Goal: Task Accomplishment & Management: Manage account settings

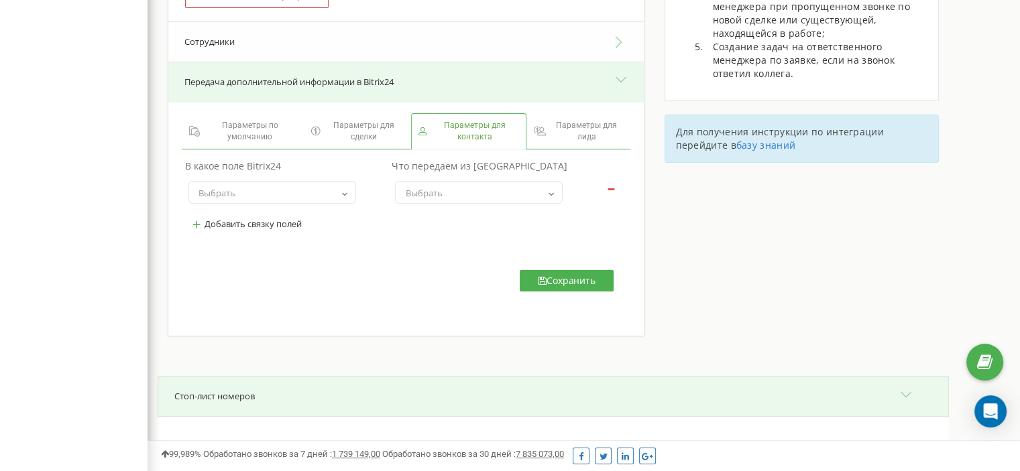
scroll to position [335, 0]
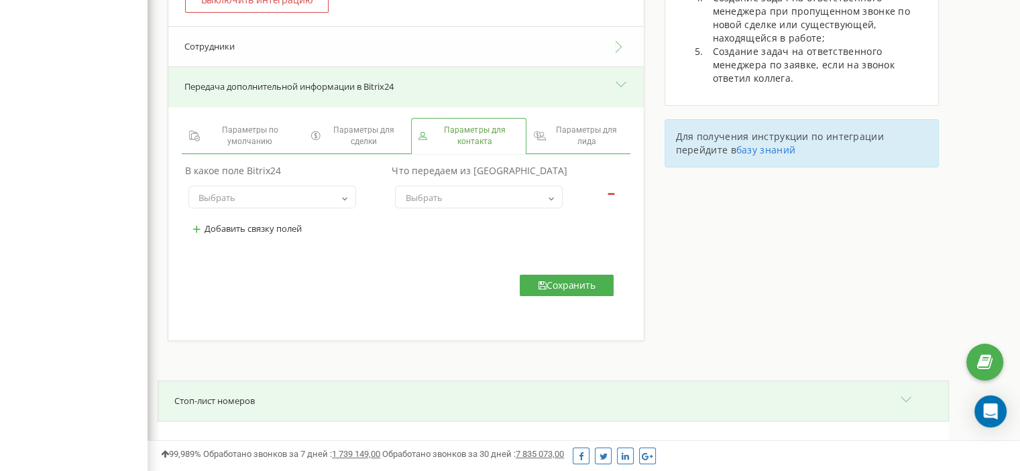
drag, startPoint x: 316, startPoint y: 203, endPoint x: 298, endPoint y: 205, distance: 18.3
click at [310, 204] on span "Выбрать" at bounding box center [272, 197] width 158 height 19
click at [293, 201] on span "Выбрать" at bounding box center [272, 197] width 158 height 19
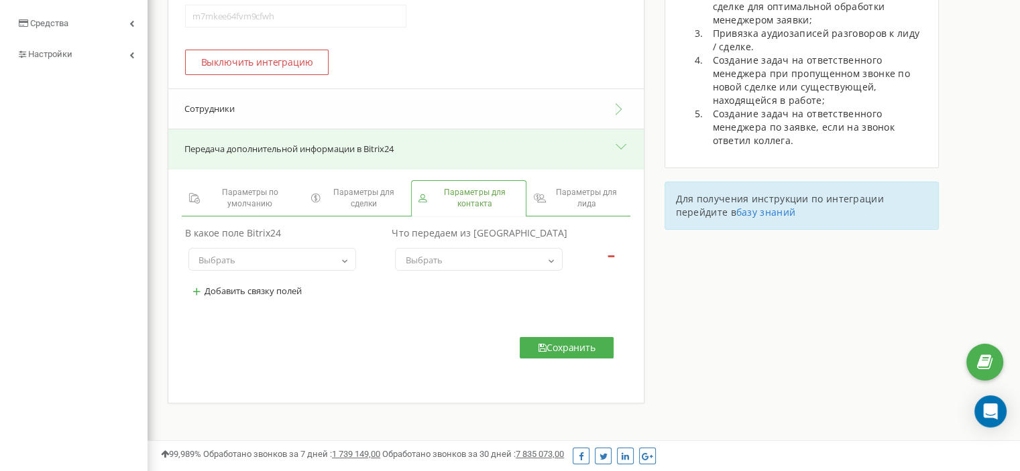
scroll to position [268, 0]
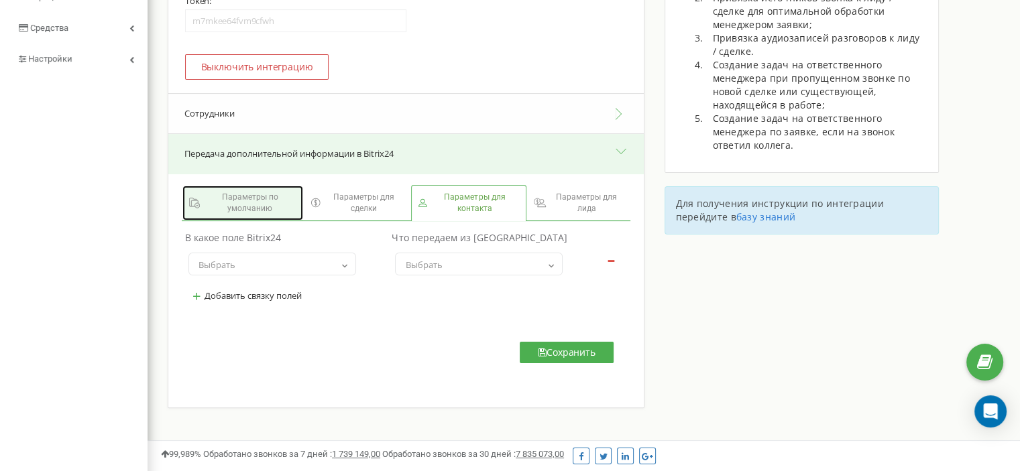
click at [237, 207] on span "Параметры по умолчанию" at bounding box center [249, 203] width 93 height 23
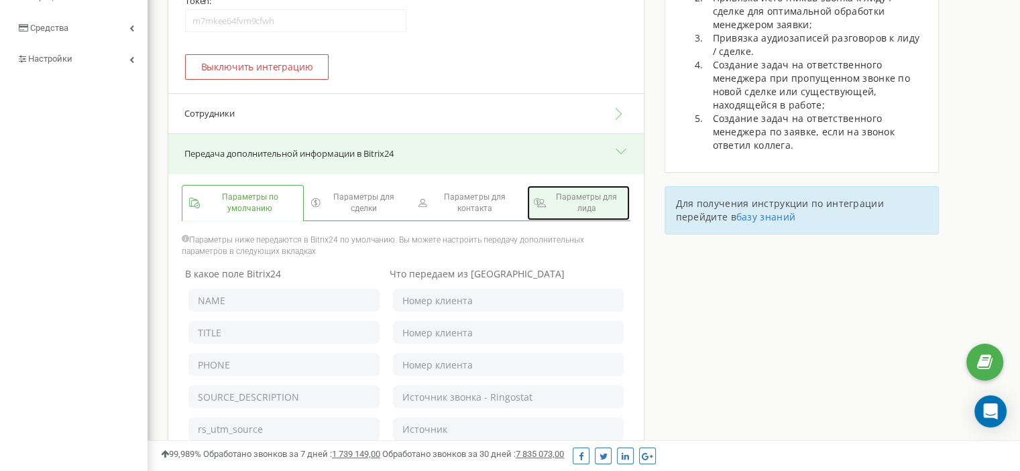
click at [592, 197] on span "Параметры для лида" at bounding box center [587, 203] width 74 height 23
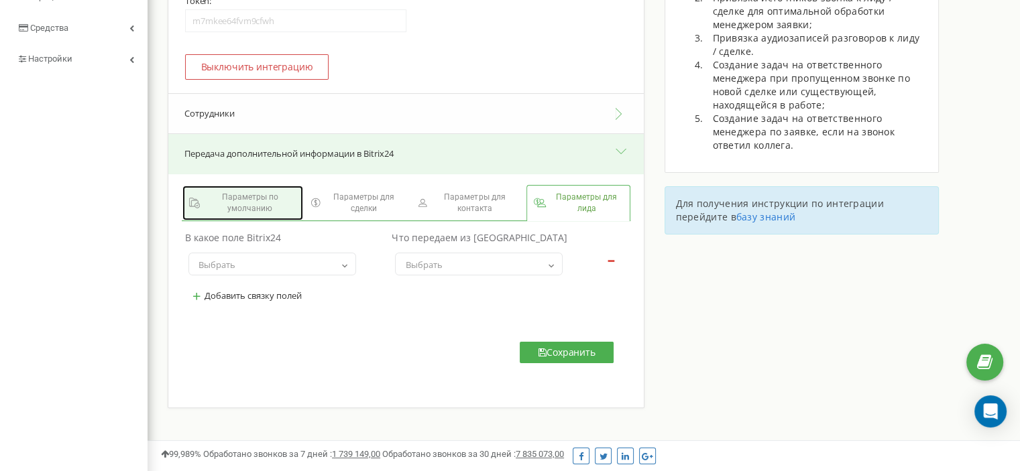
click at [224, 204] on span "Параметры по умолчанию" at bounding box center [249, 203] width 93 height 23
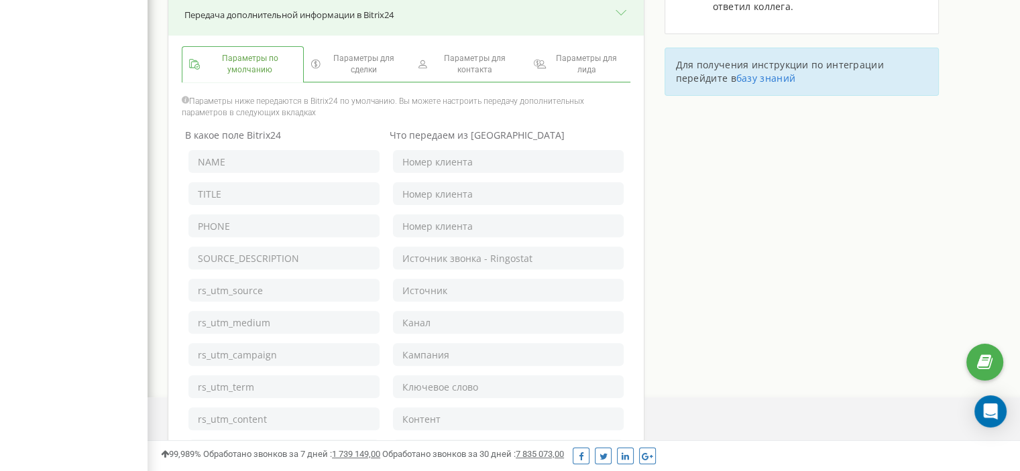
scroll to position [402, 0]
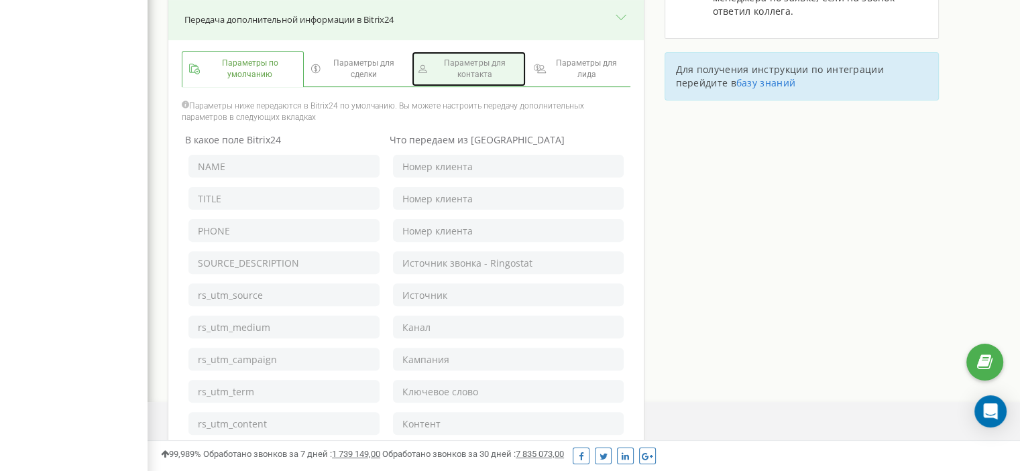
click at [447, 62] on span "Параметры для контакта" at bounding box center [475, 69] width 89 height 23
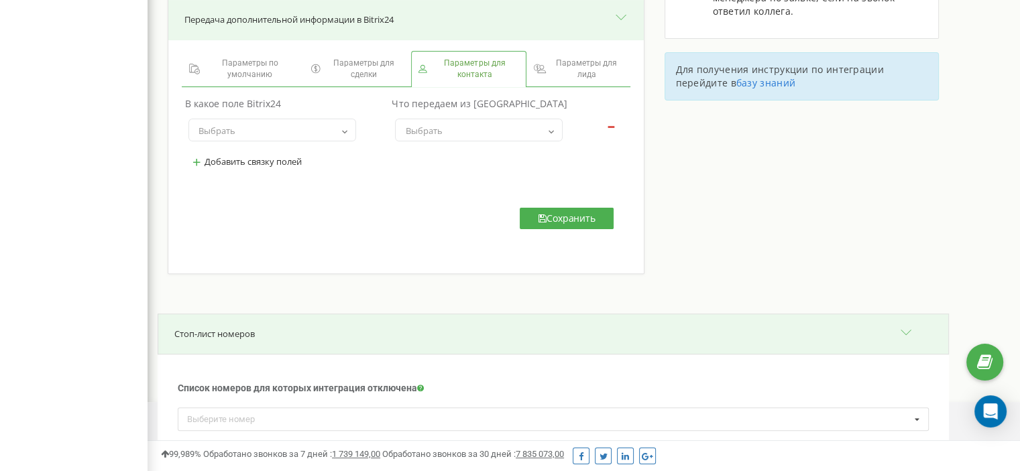
click at [491, 133] on span "Выбрать" at bounding box center [479, 130] width 158 height 19
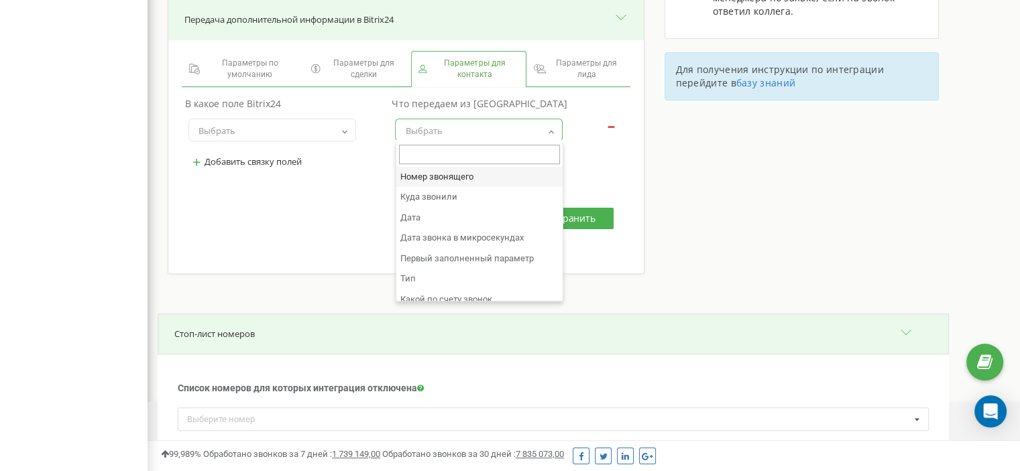
click at [467, 129] on span "Выбрать" at bounding box center [479, 130] width 158 height 19
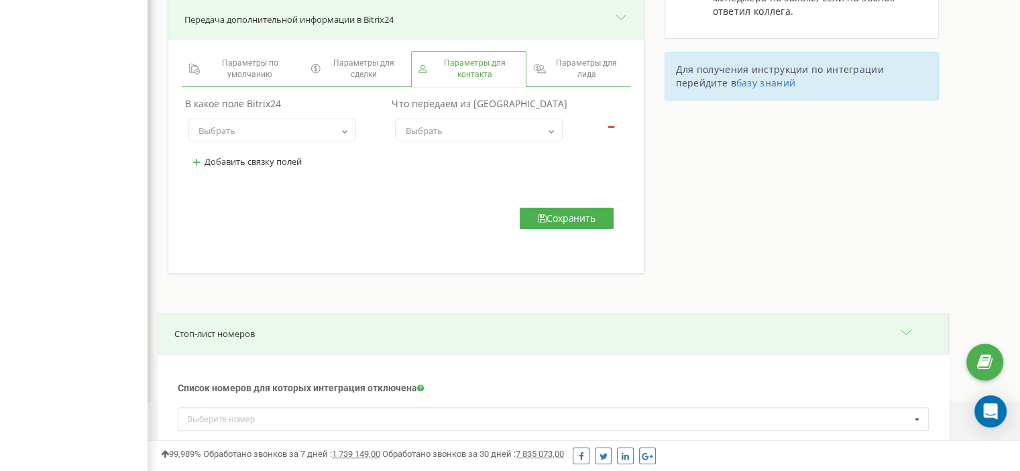
click at [249, 125] on span "Выбрать" at bounding box center [272, 130] width 158 height 19
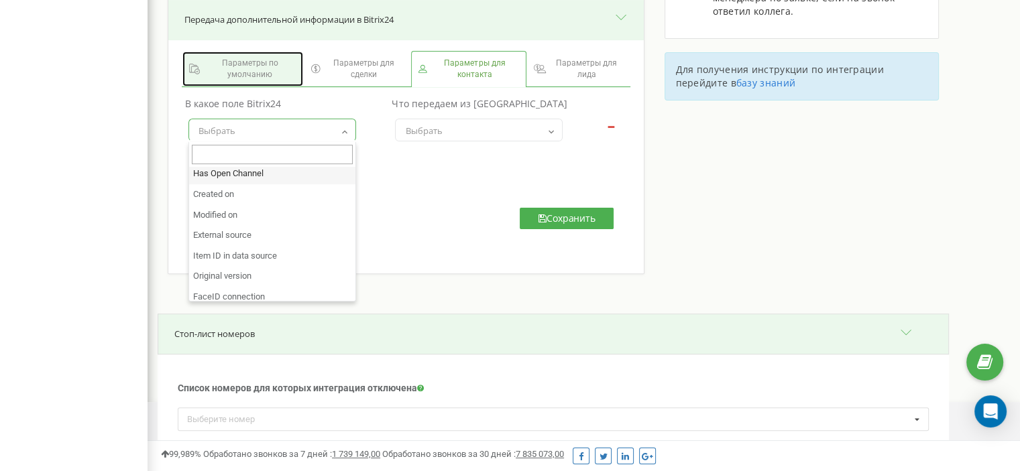
click at [256, 60] on span "Параметры по умолчанию" at bounding box center [249, 69] width 93 height 23
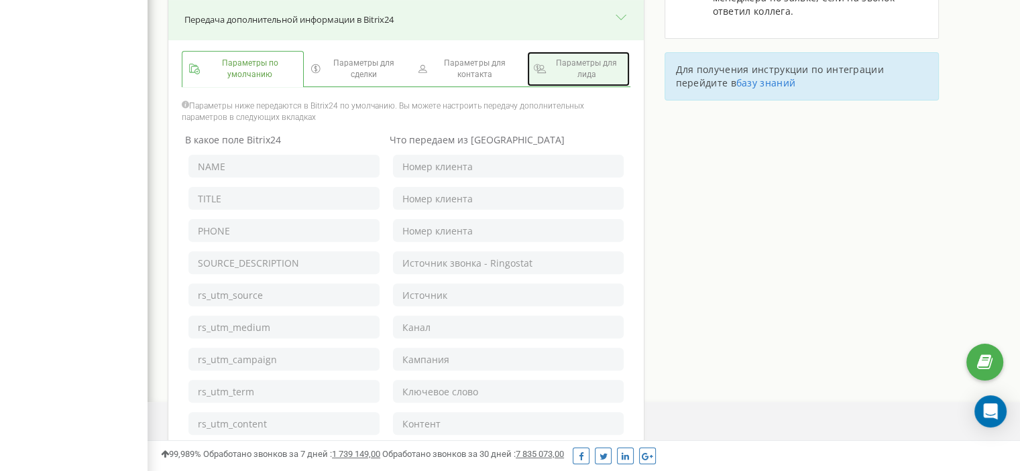
click at [568, 72] on span "Параметры для лида" at bounding box center [587, 69] width 74 height 23
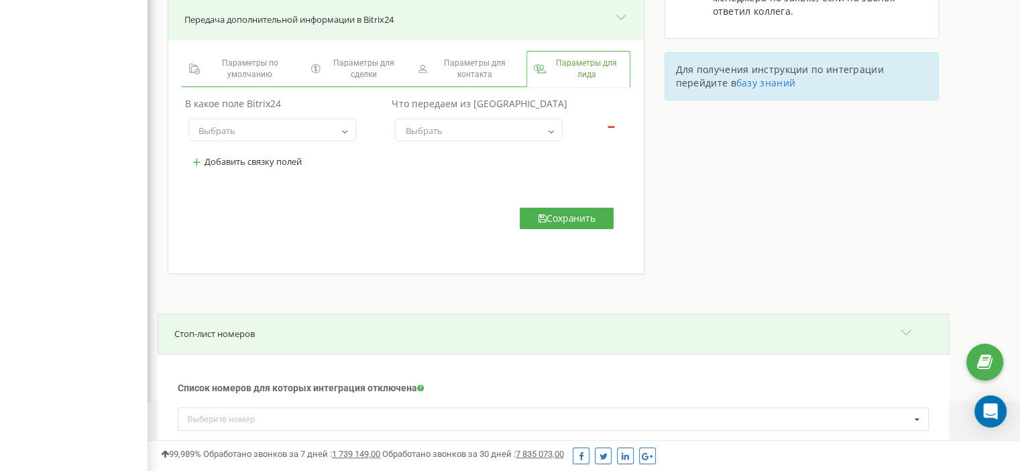
click at [287, 155] on button "+ Добавить связку полей" at bounding box center [246, 162] width 117 height 22
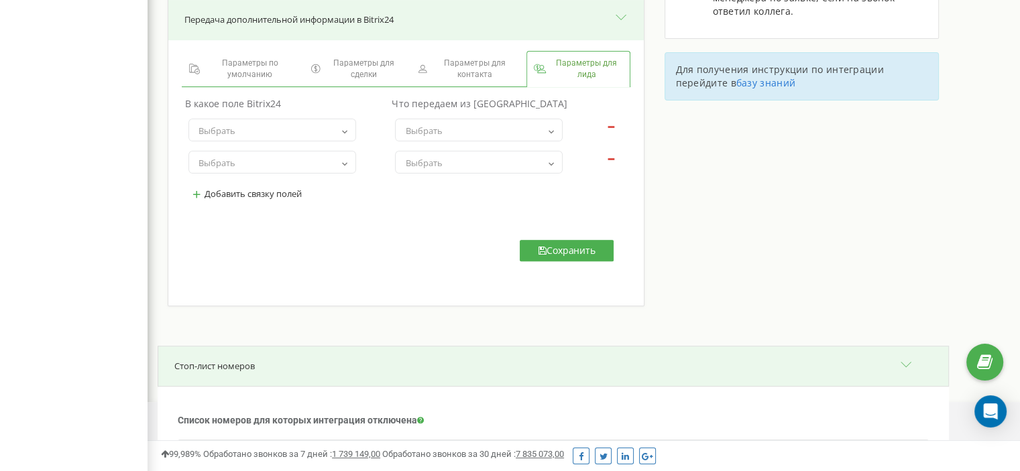
click at [298, 131] on span "Выбрать" at bounding box center [272, 130] width 158 height 19
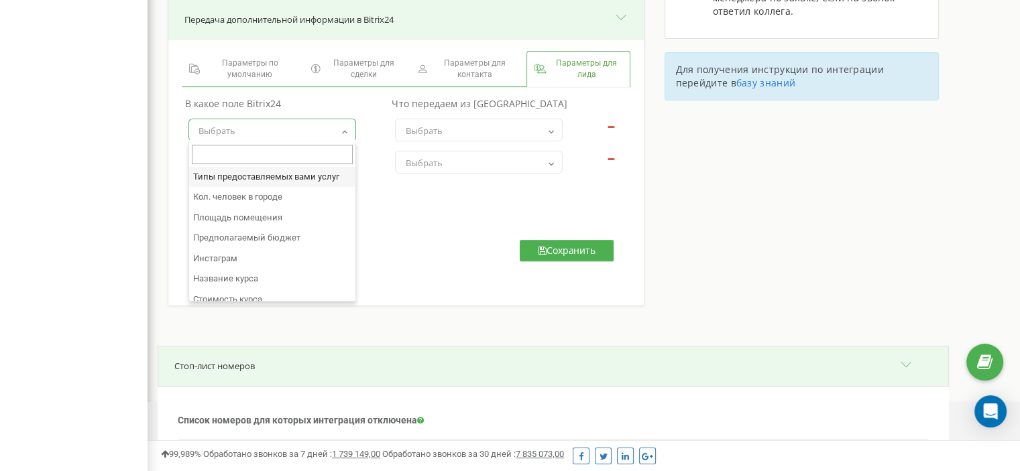
type input "b"
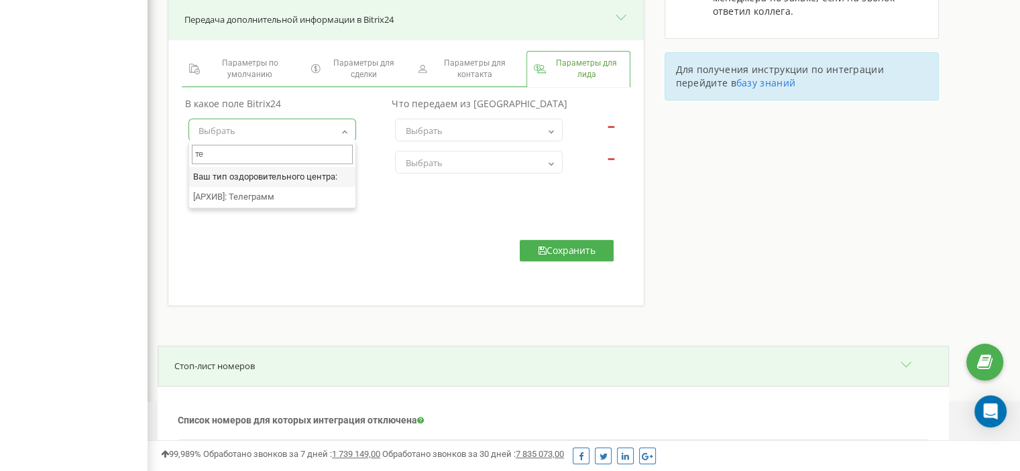
type input "т"
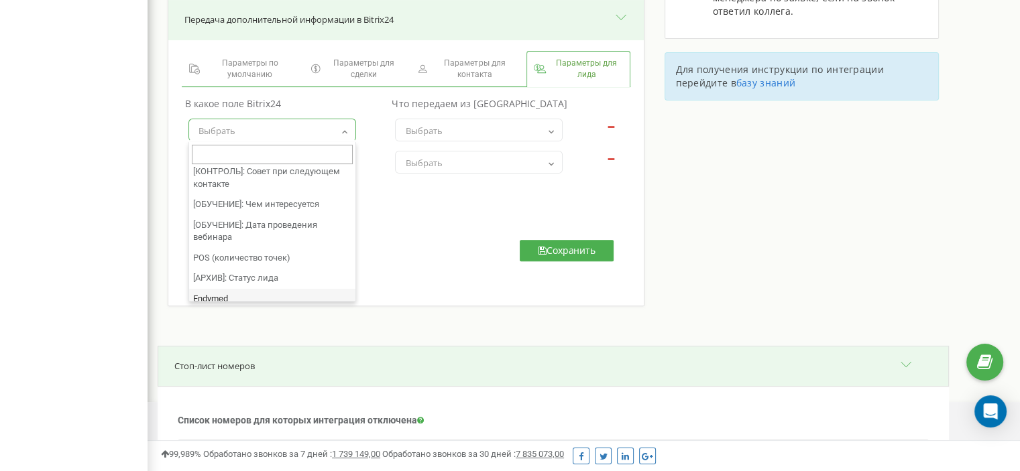
scroll to position [0, 0]
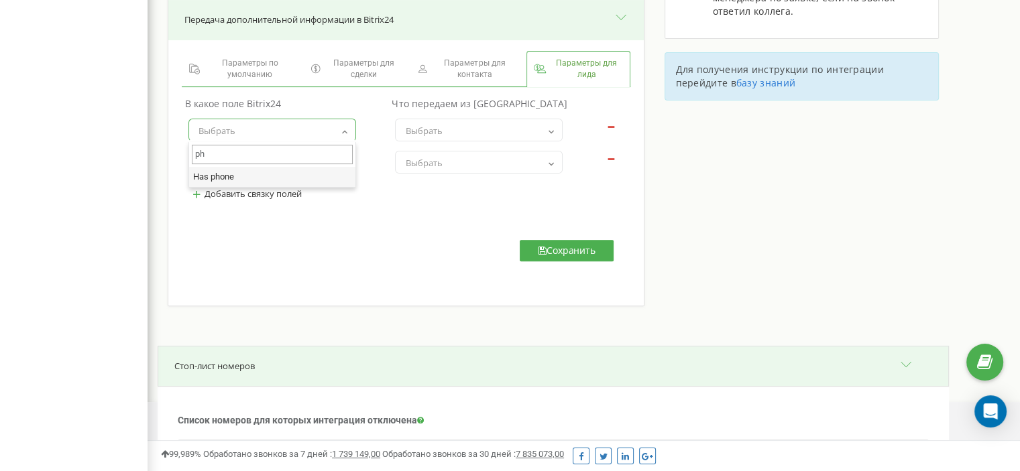
type input "p"
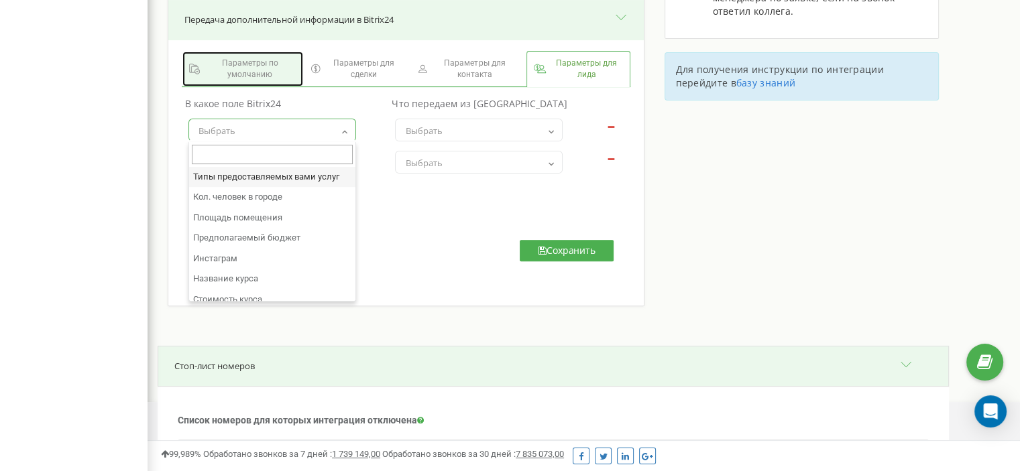
click at [261, 77] on span "Параметры по умолчанию" at bounding box center [249, 69] width 93 height 23
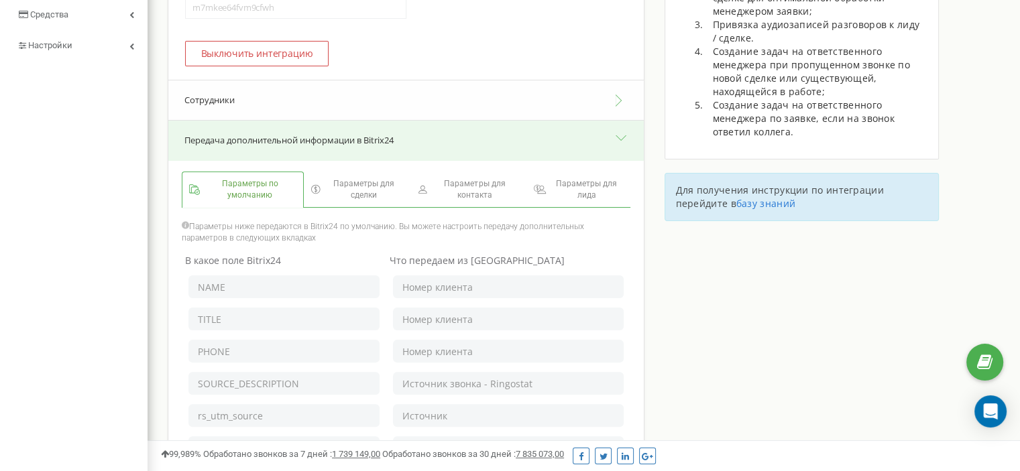
scroll to position [268, 0]
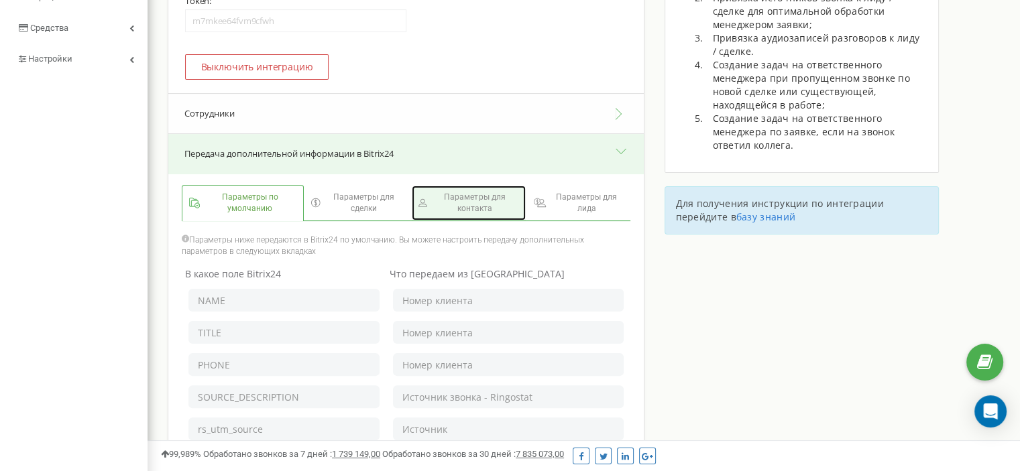
click at [459, 204] on span "Параметры для контакта" at bounding box center [475, 203] width 89 height 23
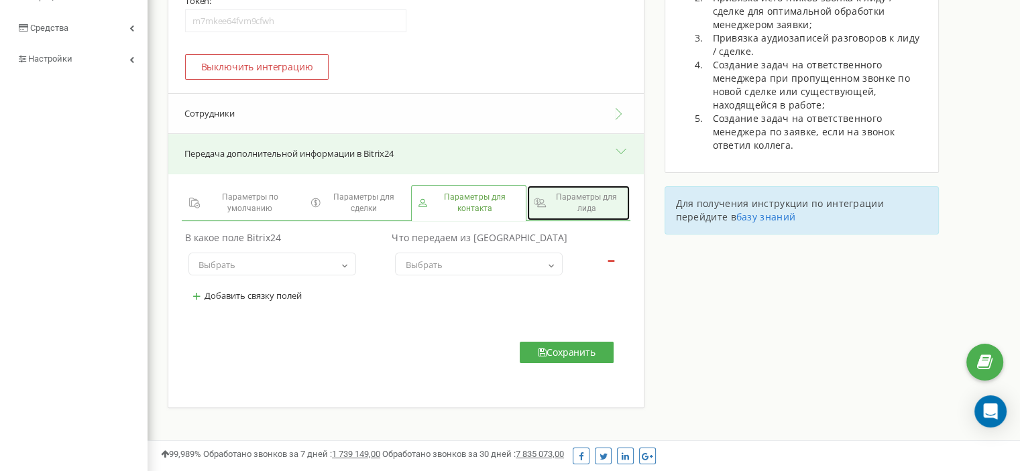
click at [591, 215] on span "Параметры для лида" at bounding box center [587, 203] width 74 height 23
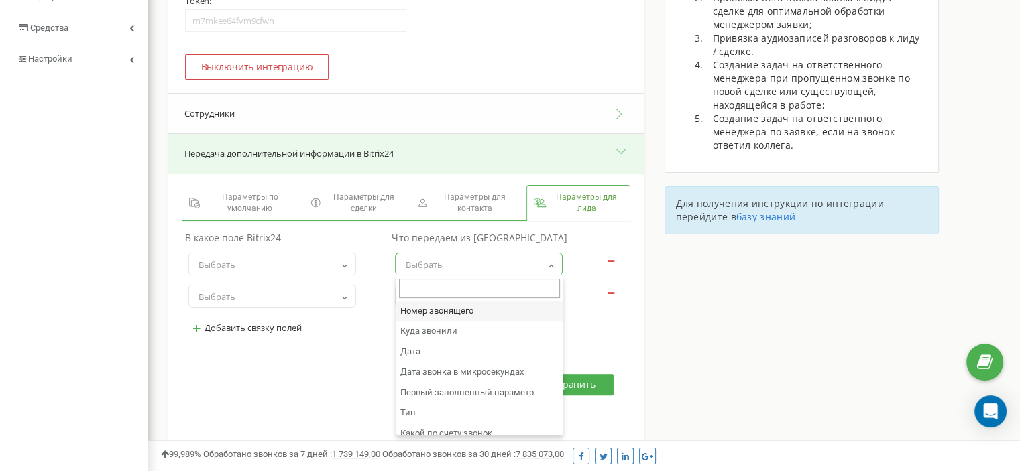
click at [462, 254] on span "Выбрать" at bounding box center [479, 264] width 168 height 23
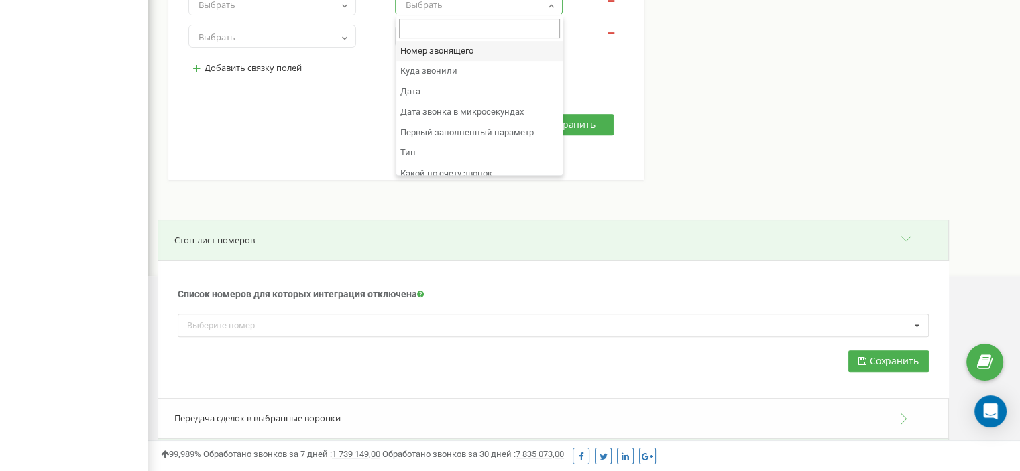
scroll to position [537, 0]
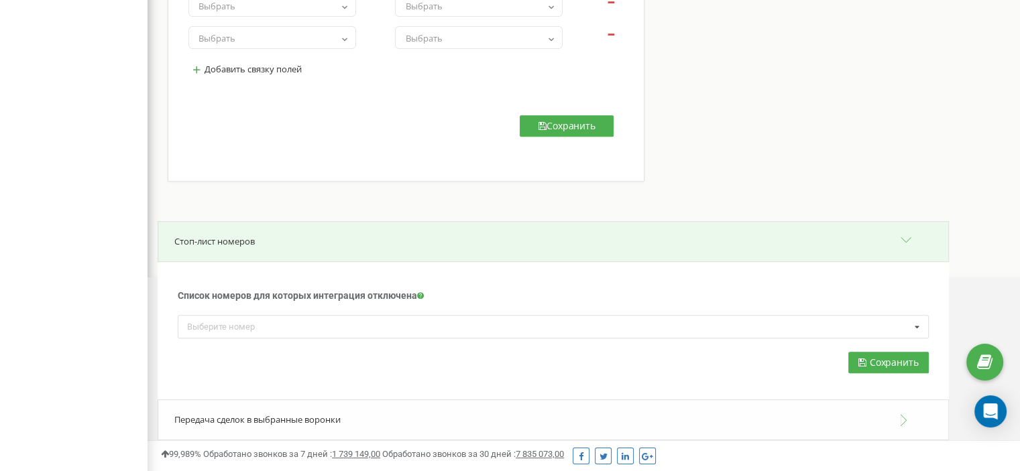
scroll to position [565, 0]
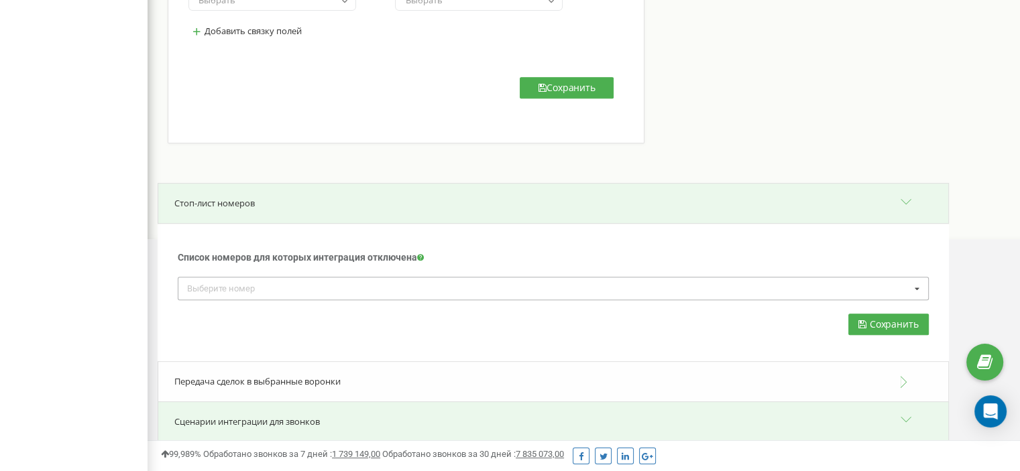
click at [270, 286] on div "Выберите номер" at bounding box center [228, 289] width 89 height 15
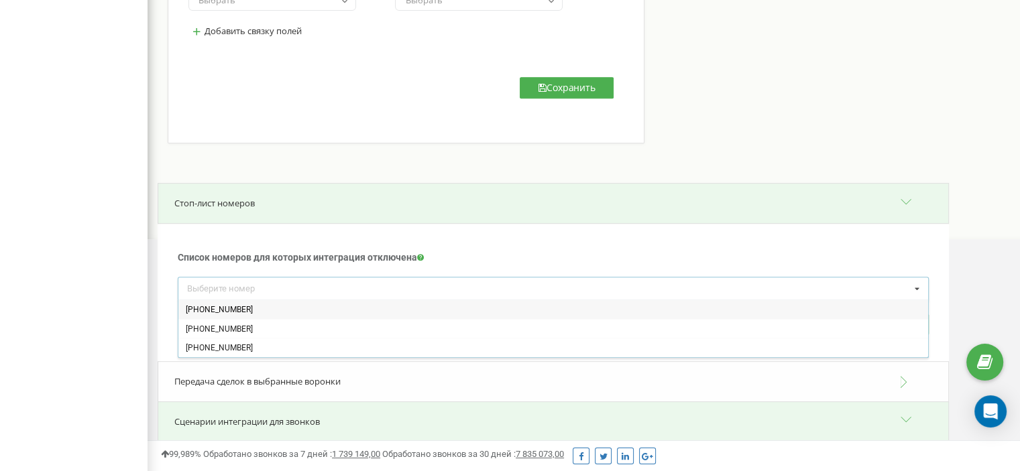
click at [236, 237] on div "Список номеров для которых интеграция отключена Для номеров, добавленных в этом…" at bounding box center [553, 257] width 751 height 40
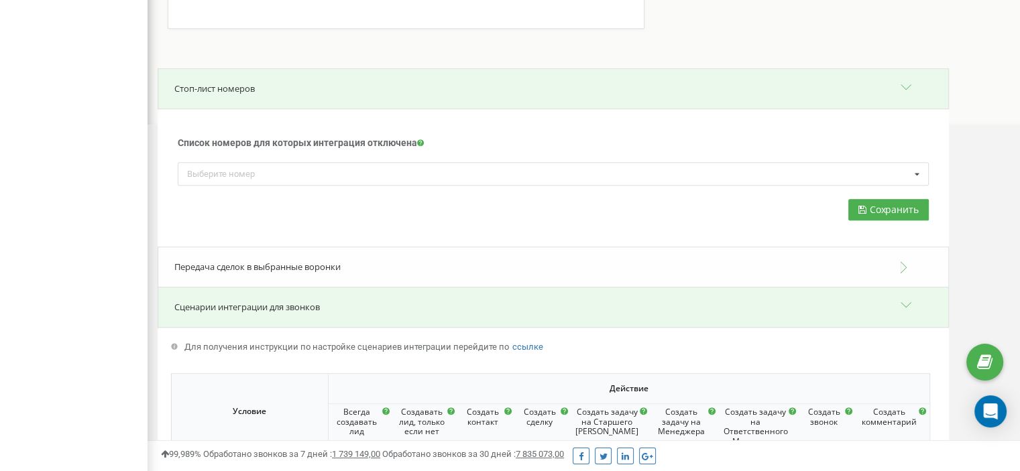
scroll to position [700, 0]
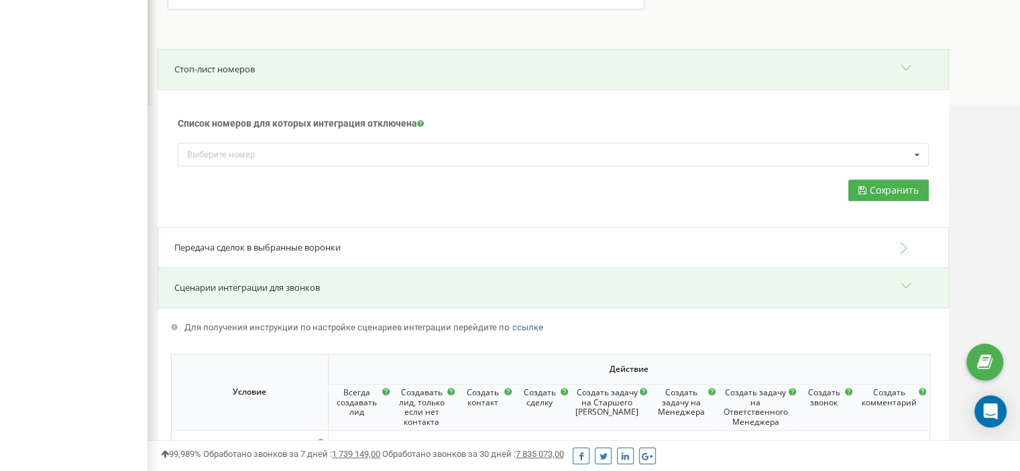
click at [268, 250] on span "Передача сделок в выбранные воронки" at bounding box center [257, 247] width 166 height 12
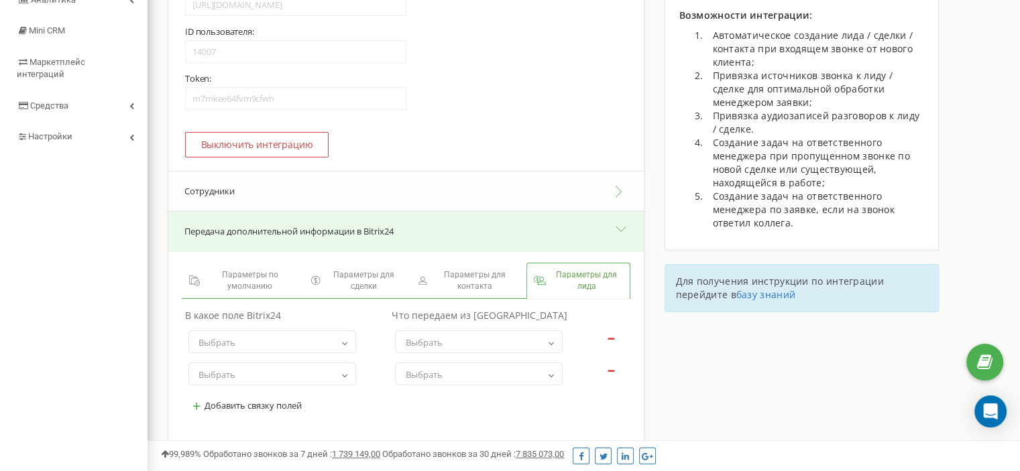
scroll to position [201, 0]
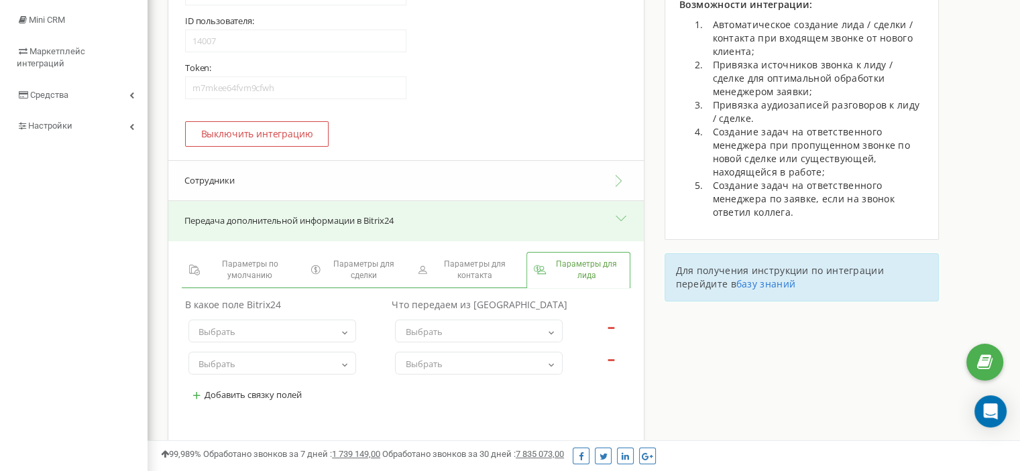
click at [298, 180] on button "Сотрудники" at bounding box center [406, 180] width 476 height 41
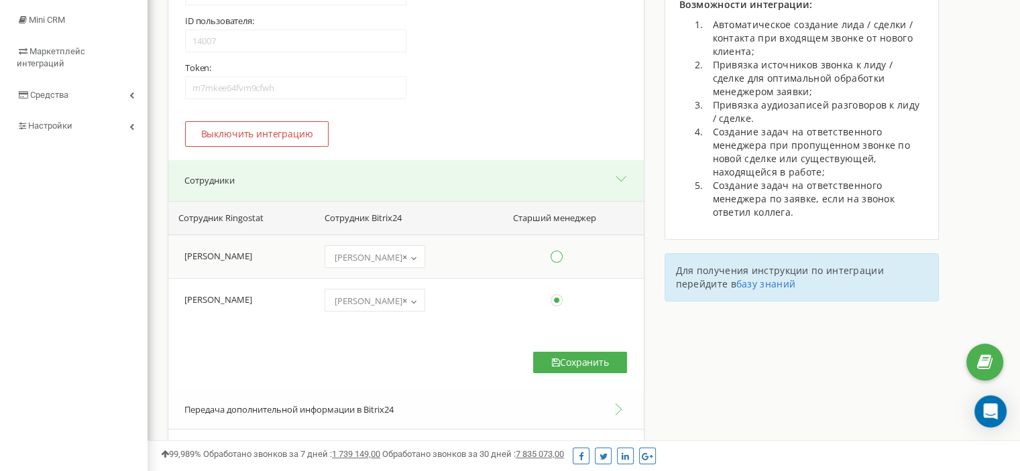
click at [557, 260] on ins at bounding box center [556, 256] width 15 height 15
radio input "true"
click at [598, 364] on button "Сохранить" at bounding box center [580, 362] width 94 height 21
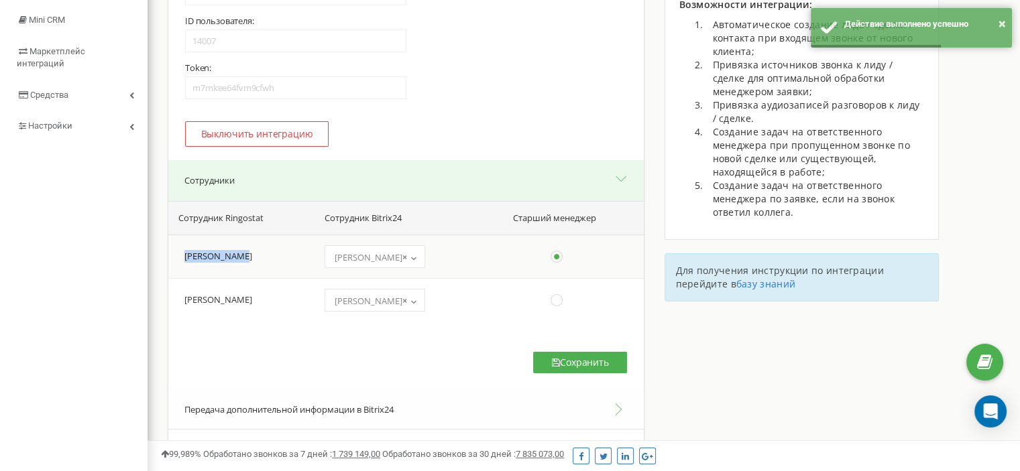
drag, startPoint x: 174, startPoint y: 261, endPoint x: 297, endPoint y: 255, distance: 123.6
click at [297, 255] on td "[PERSON_NAME]" at bounding box center [240, 257] width 144 height 44
drag, startPoint x: 180, startPoint y: 305, endPoint x: 288, endPoint y: 299, distance: 108.1
click at [288, 299] on td "[PERSON_NAME]" at bounding box center [240, 300] width 144 height 44
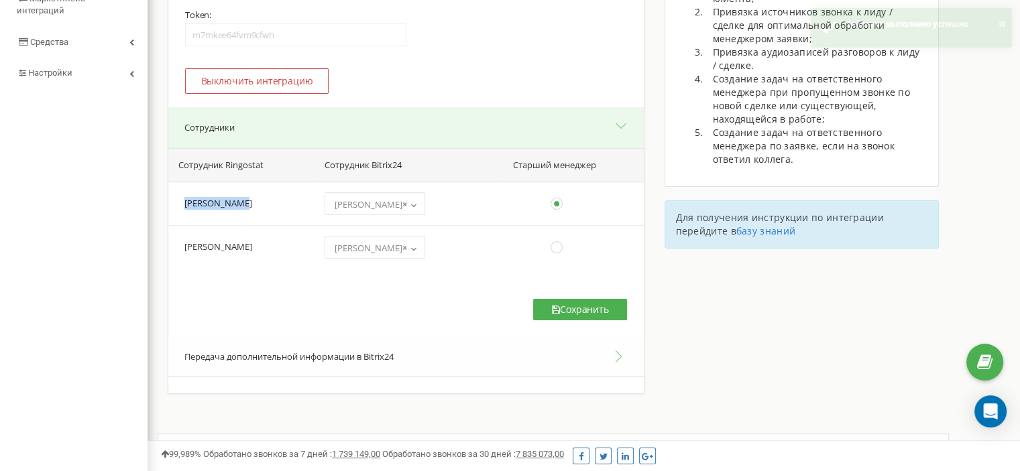
scroll to position [268, 0]
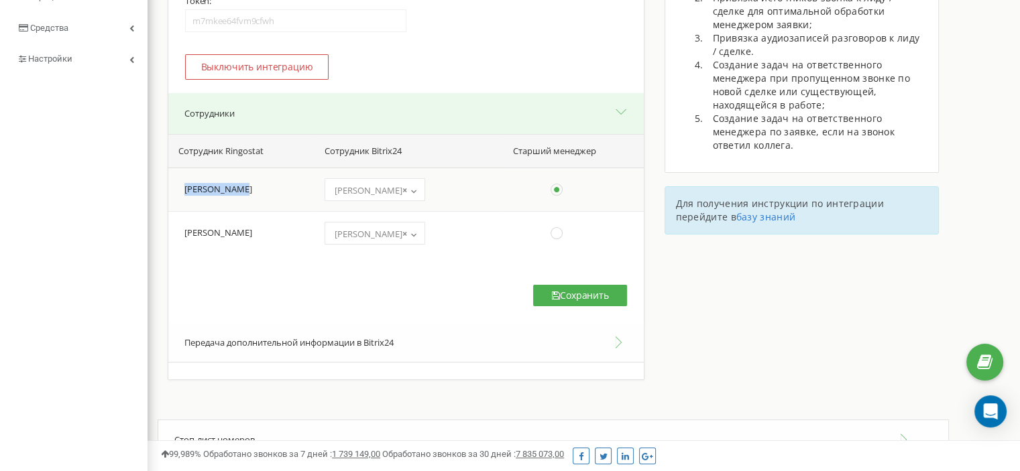
drag, startPoint x: 177, startPoint y: 192, endPoint x: 258, endPoint y: 178, distance: 82.5
click at [258, 178] on td "[PERSON_NAME]" at bounding box center [240, 190] width 144 height 44
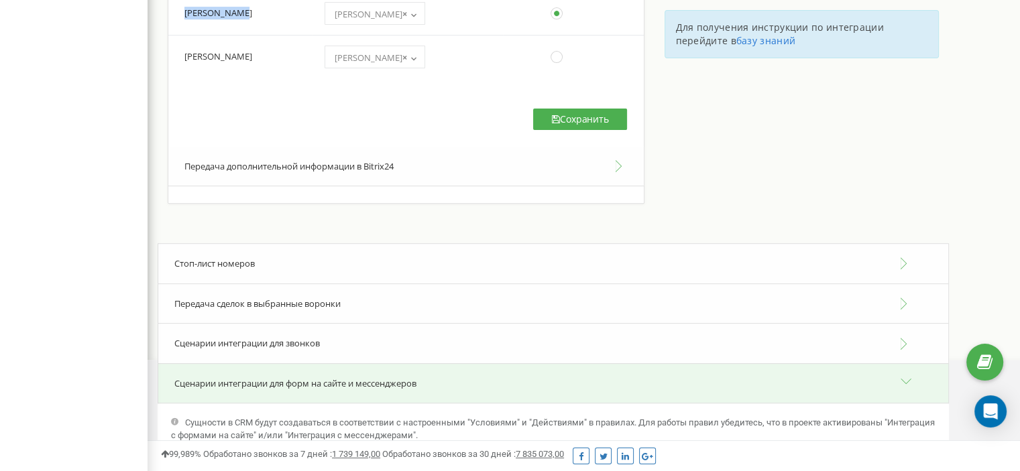
scroll to position [409, 0]
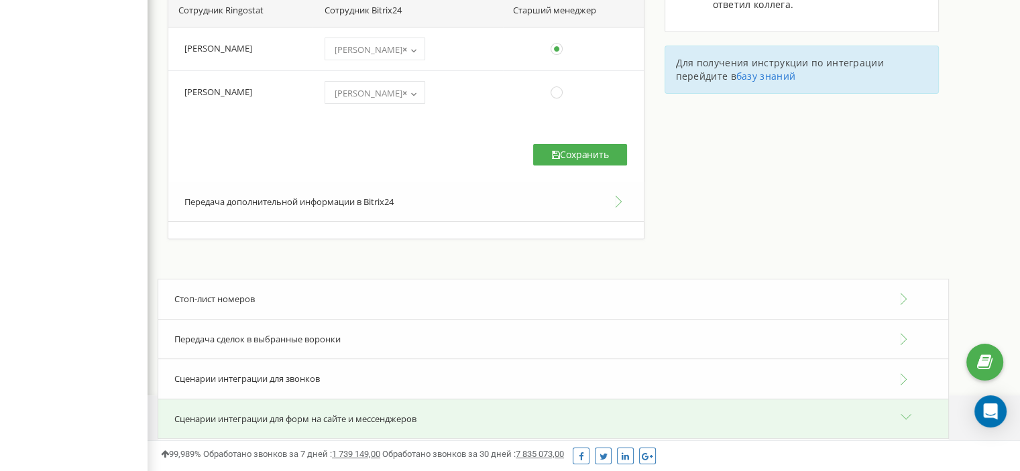
click at [335, 337] on span "Передача сделок в выбранные воронки" at bounding box center [257, 339] width 166 height 12
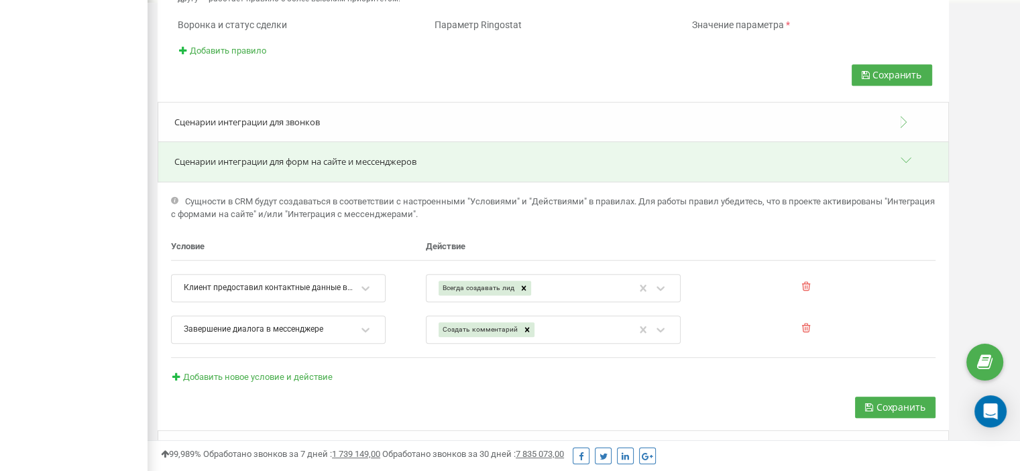
scroll to position [812, 0]
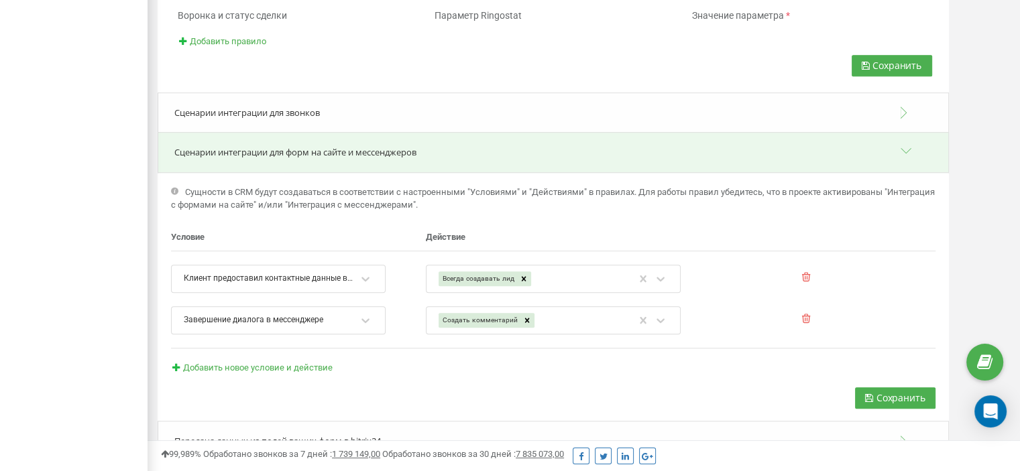
click at [351, 115] on div "Сценарии интеграции для звонков" at bounding box center [553, 113] width 791 height 41
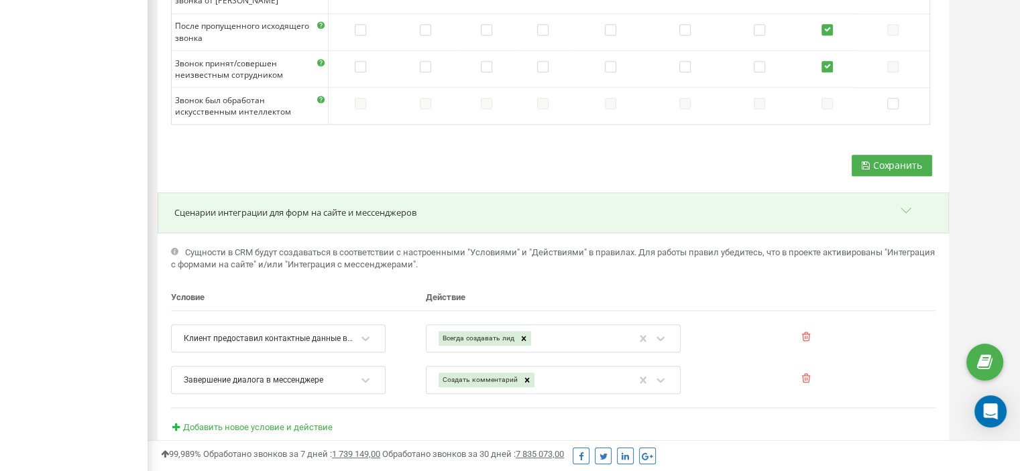
scroll to position [1451, 0]
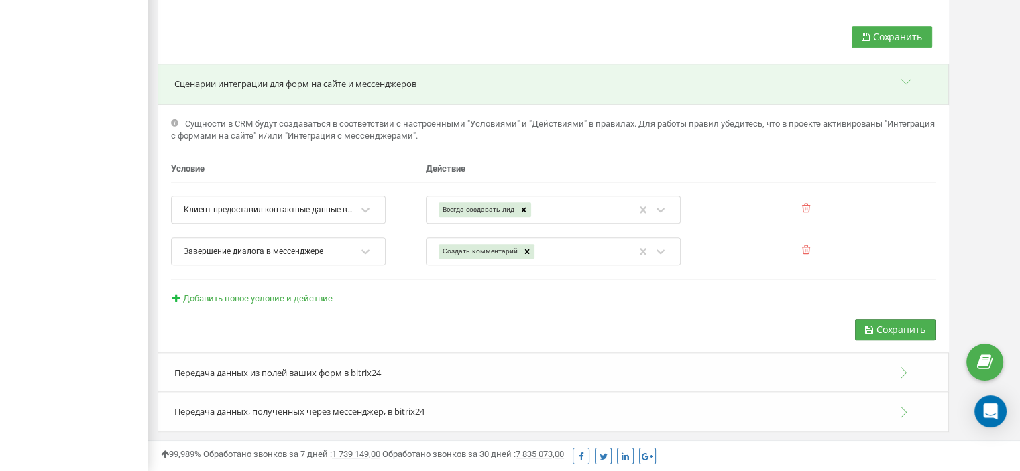
click at [891, 329] on span "Сохранить" at bounding box center [901, 329] width 49 height 13
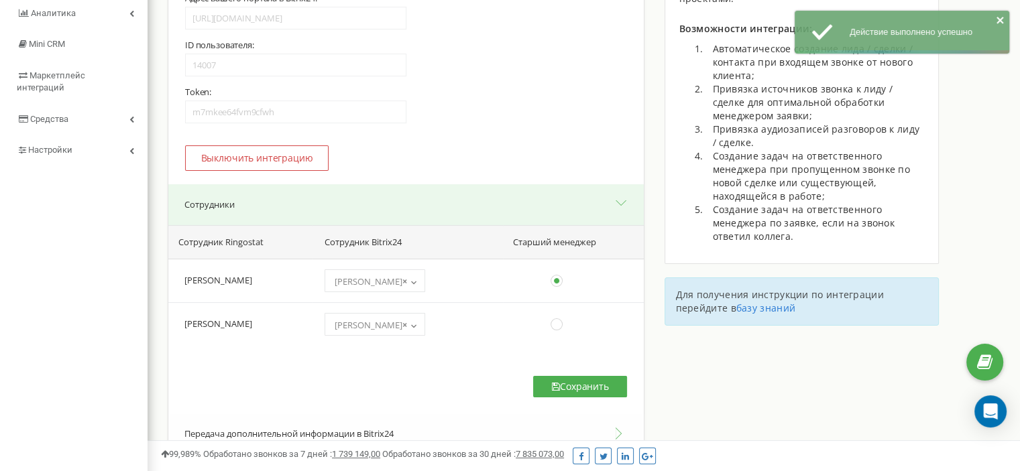
scroll to position [0, 0]
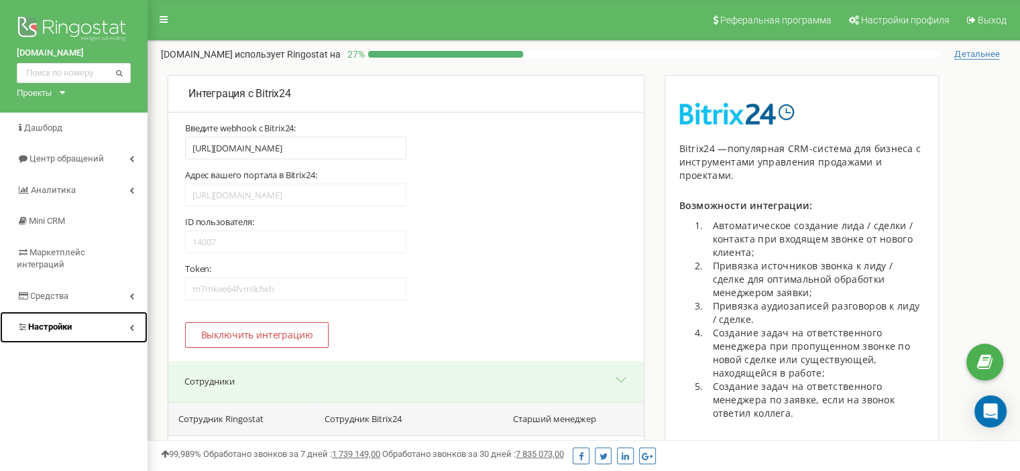
click at [122, 319] on link "Настройки" at bounding box center [74, 328] width 148 height 32
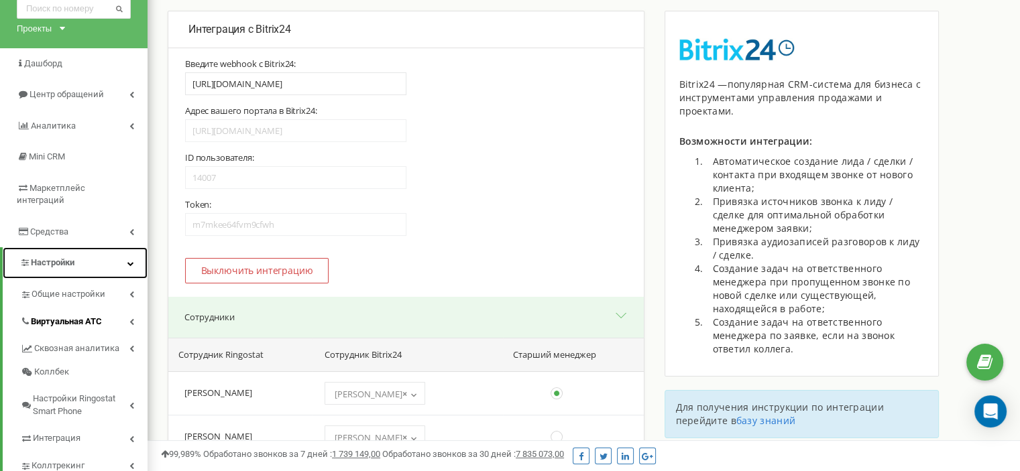
scroll to position [67, 0]
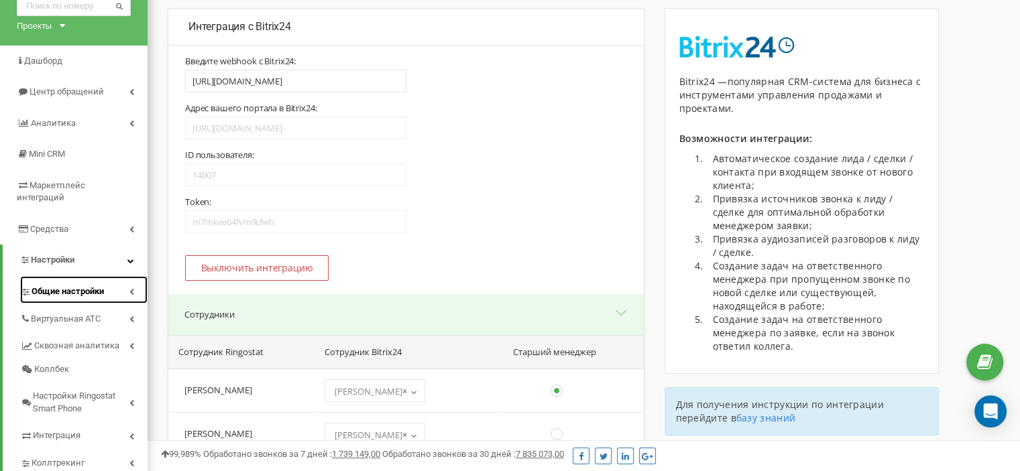
click at [121, 283] on link "Общие настройки" at bounding box center [83, 289] width 127 height 27
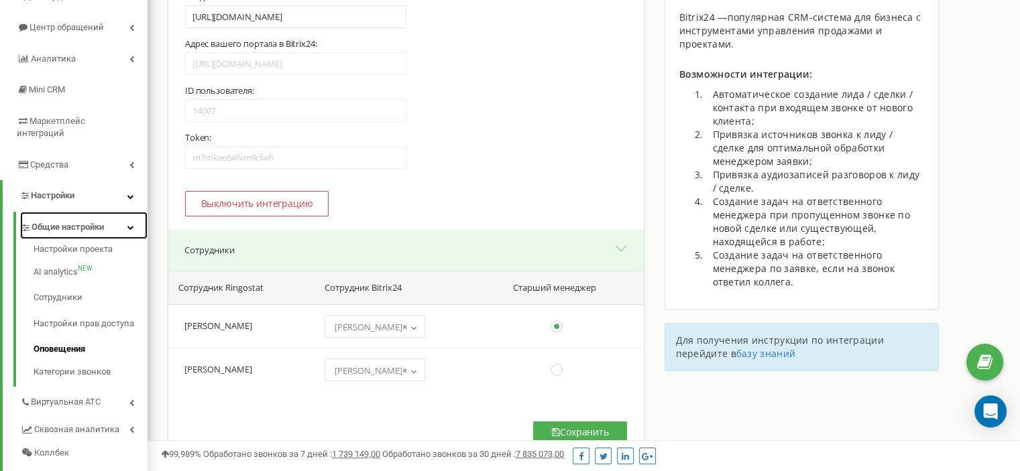
scroll to position [134, 0]
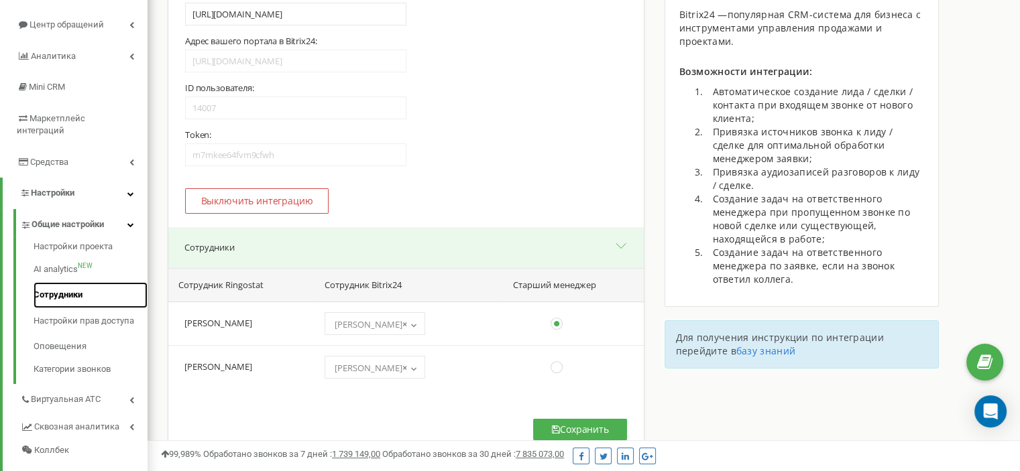
click at [70, 284] on link "Сотрудники" at bounding box center [91, 295] width 114 height 26
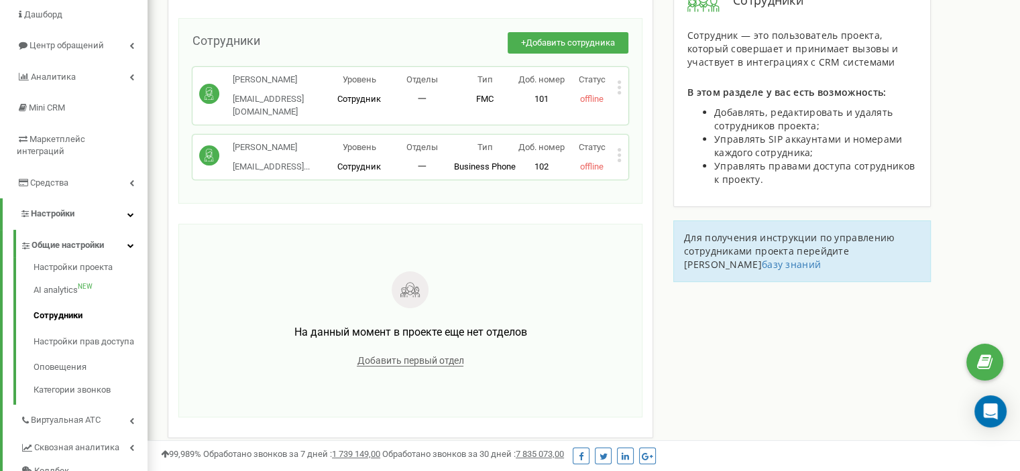
scroll to position [201, 0]
